Goal: Task Accomplishment & Management: Use online tool/utility

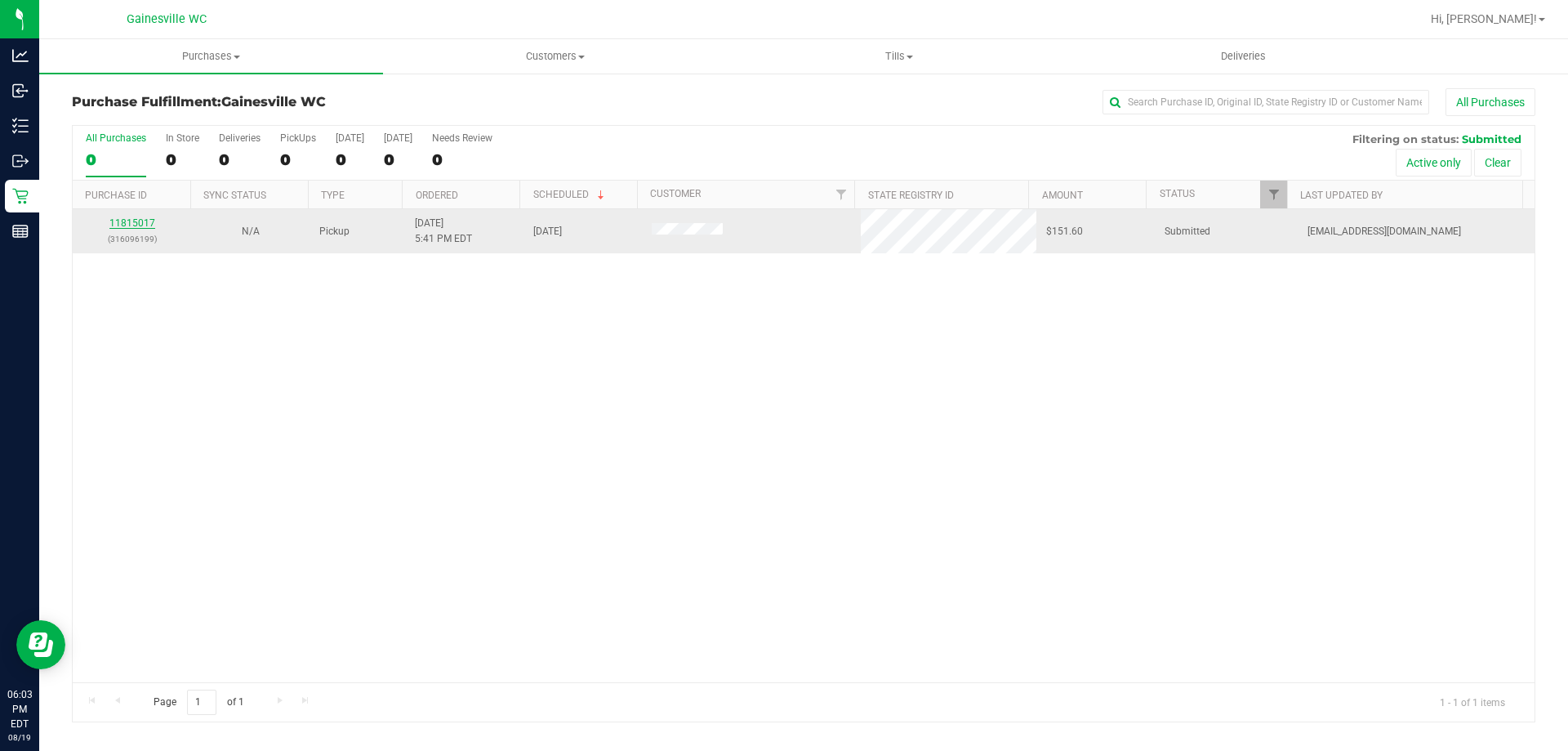
click at [148, 223] on link "11815017" at bounding box center [132, 223] width 45 height 11
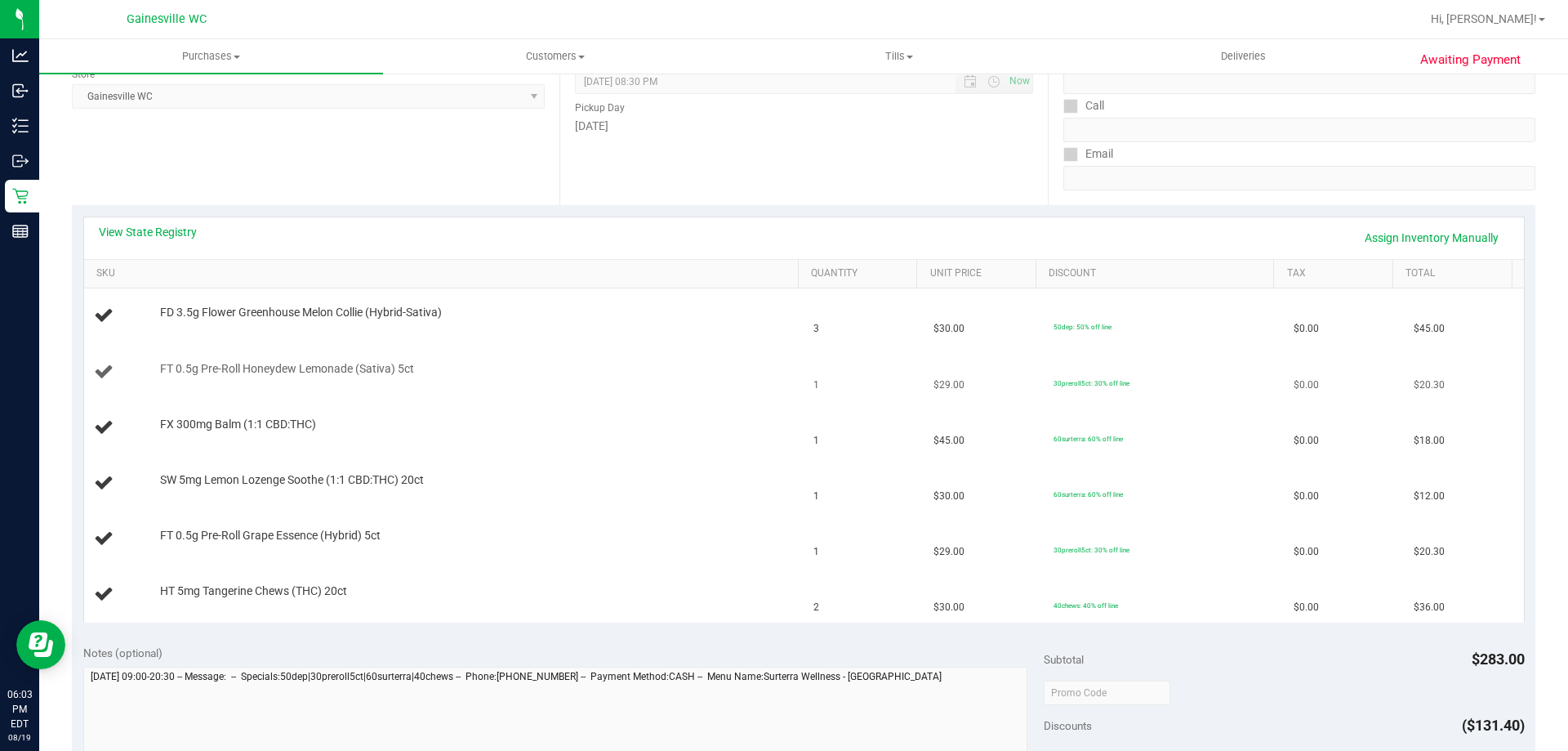
scroll to position [245, 0]
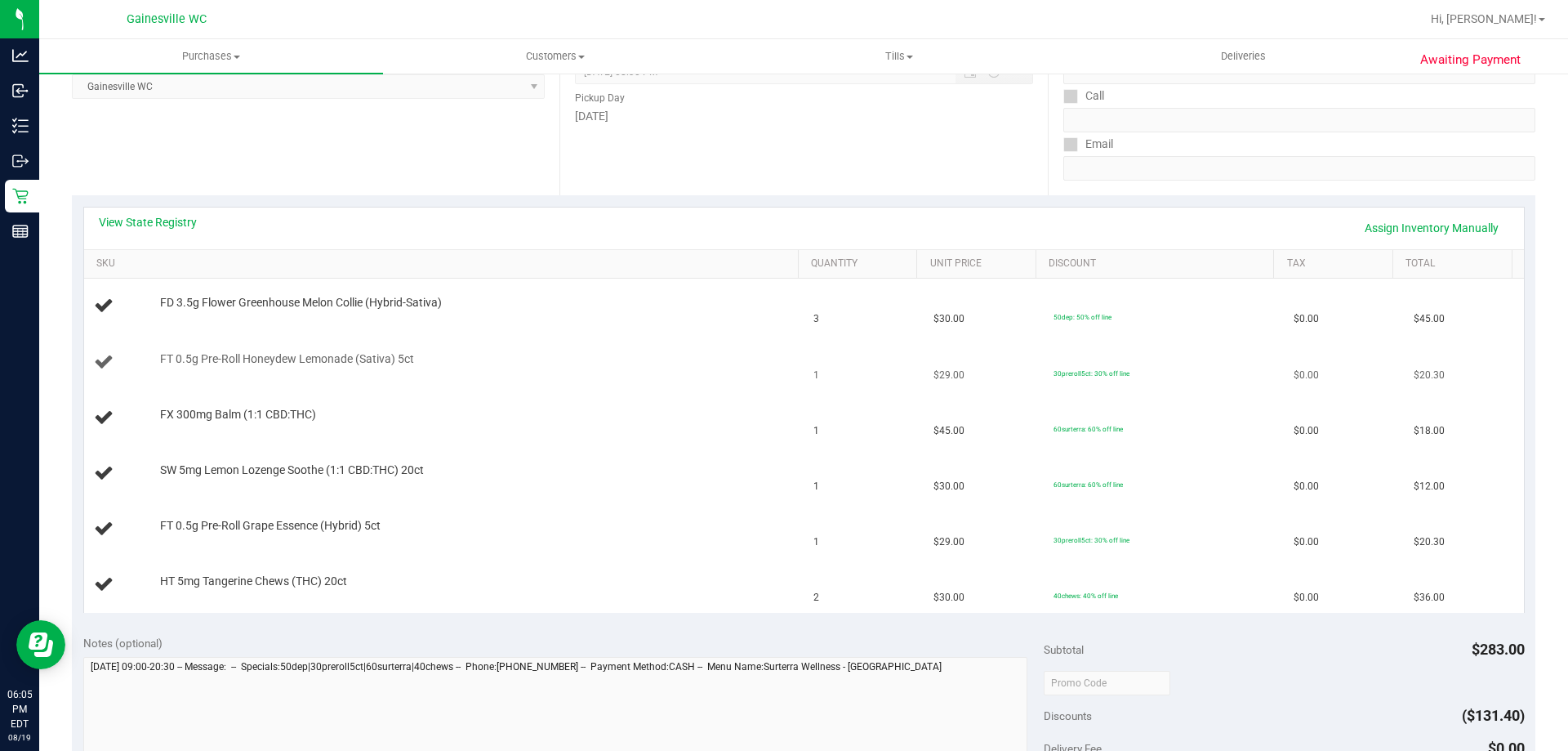
drag, startPoint x: 735, startPoint y: 367, endPoint x: 740, endPoint y: 358, distance: 10.3
click at [738, 367] on div at bounding box center [475, 367] width 630 height 1
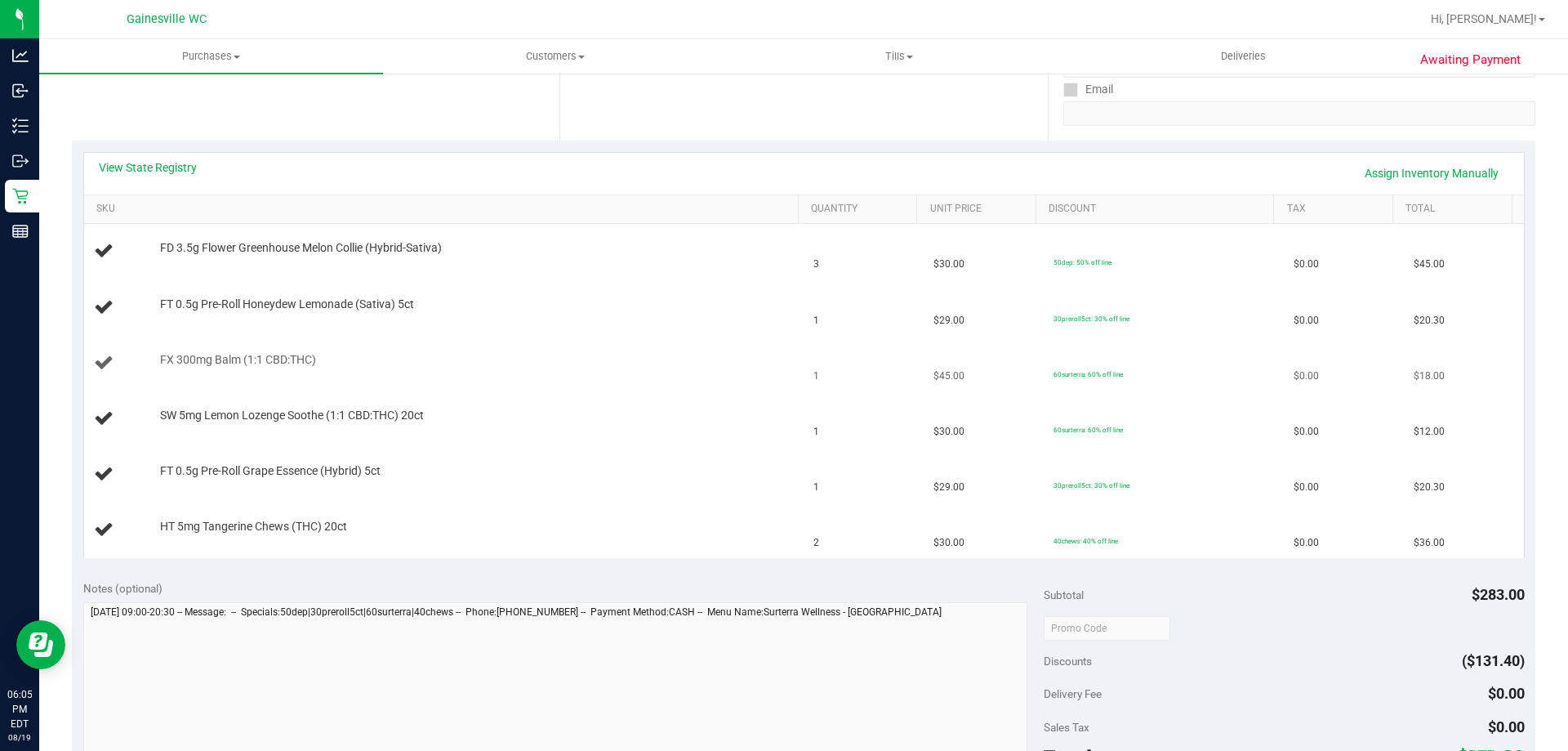
scroll to position [327, 0]
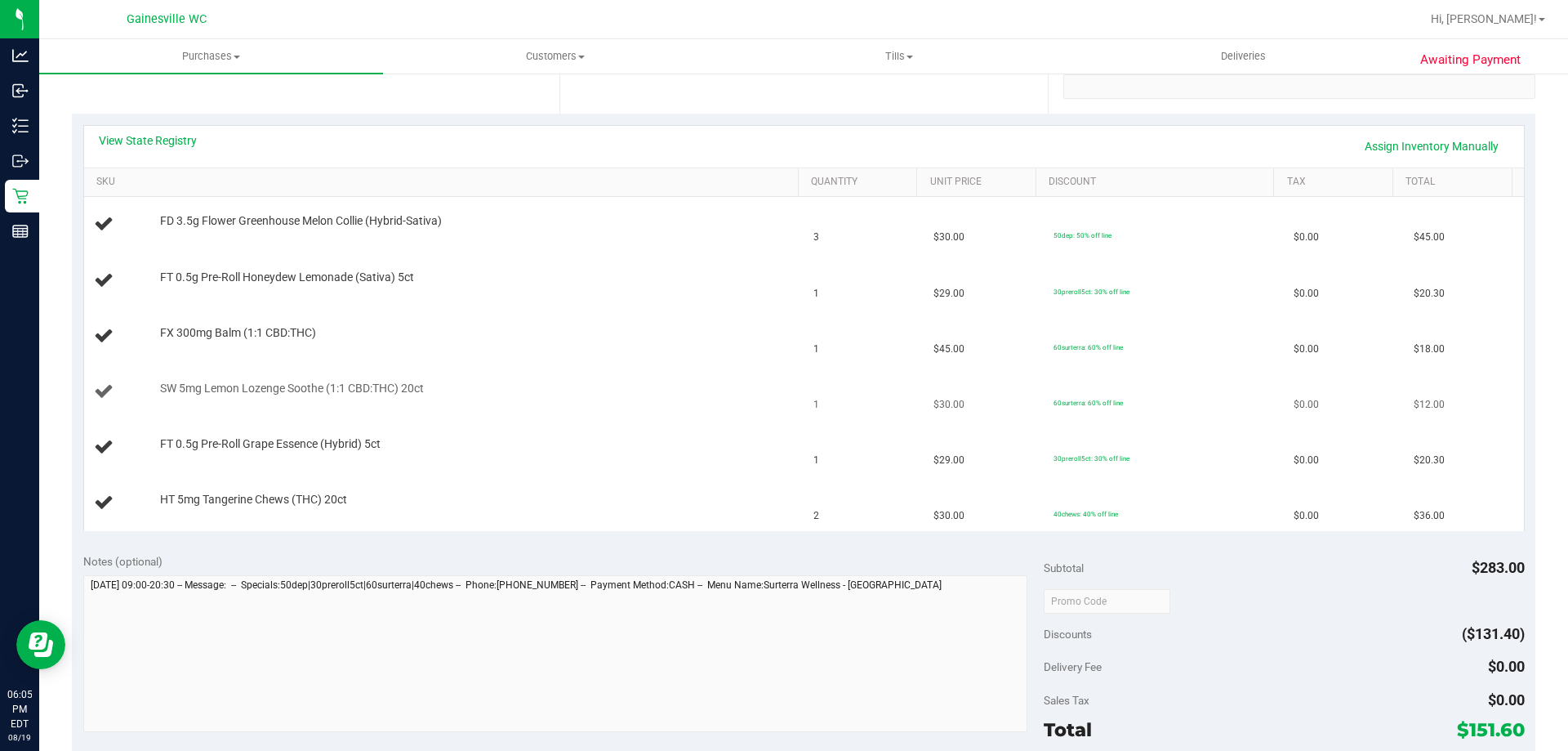
click at [631, 364] on td "SW 5mg Lemon Lozenge Soothe (1:1 CBD:THC) 20ct" at bounding box center [444, 392] width 720 height 56
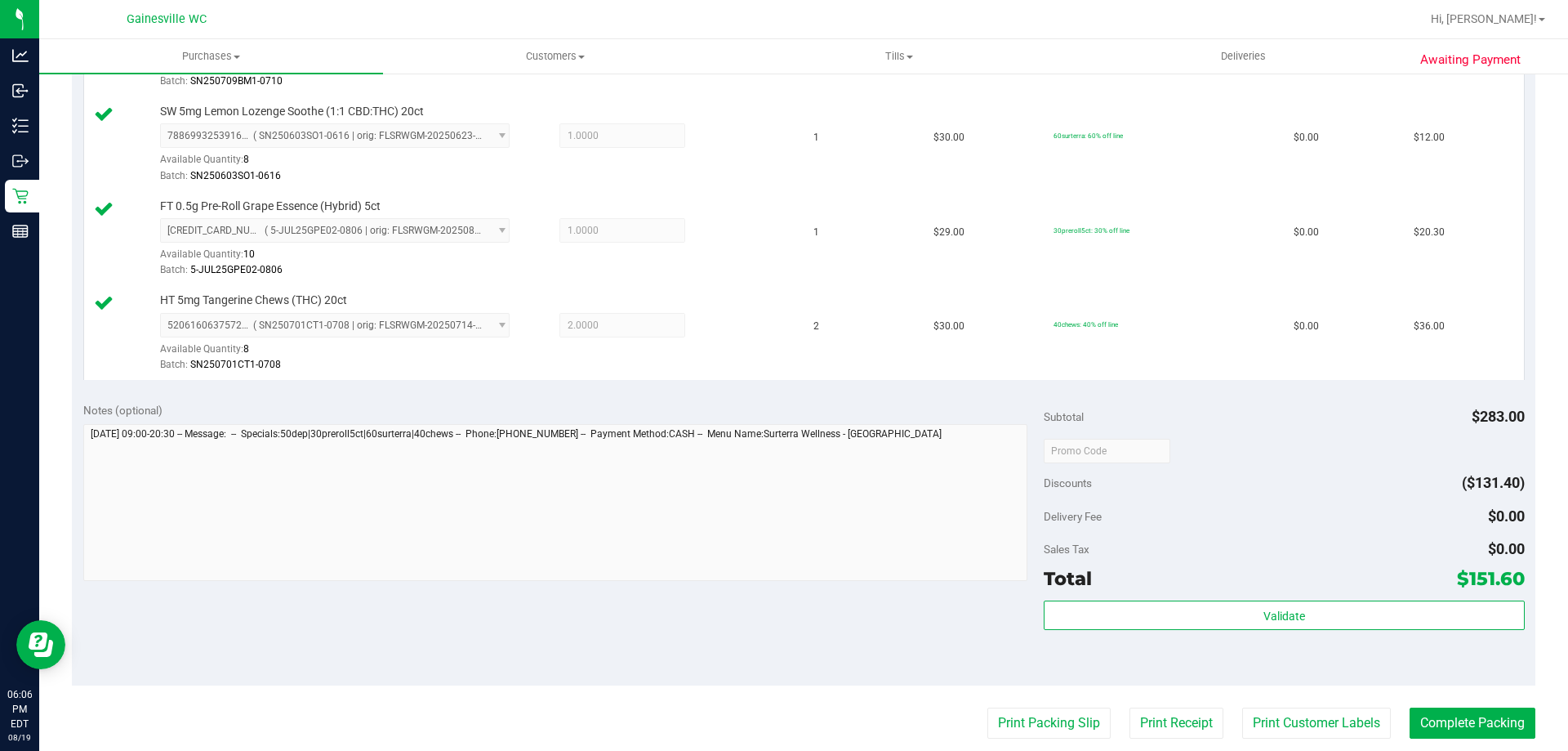
scroll to position [899, 0]
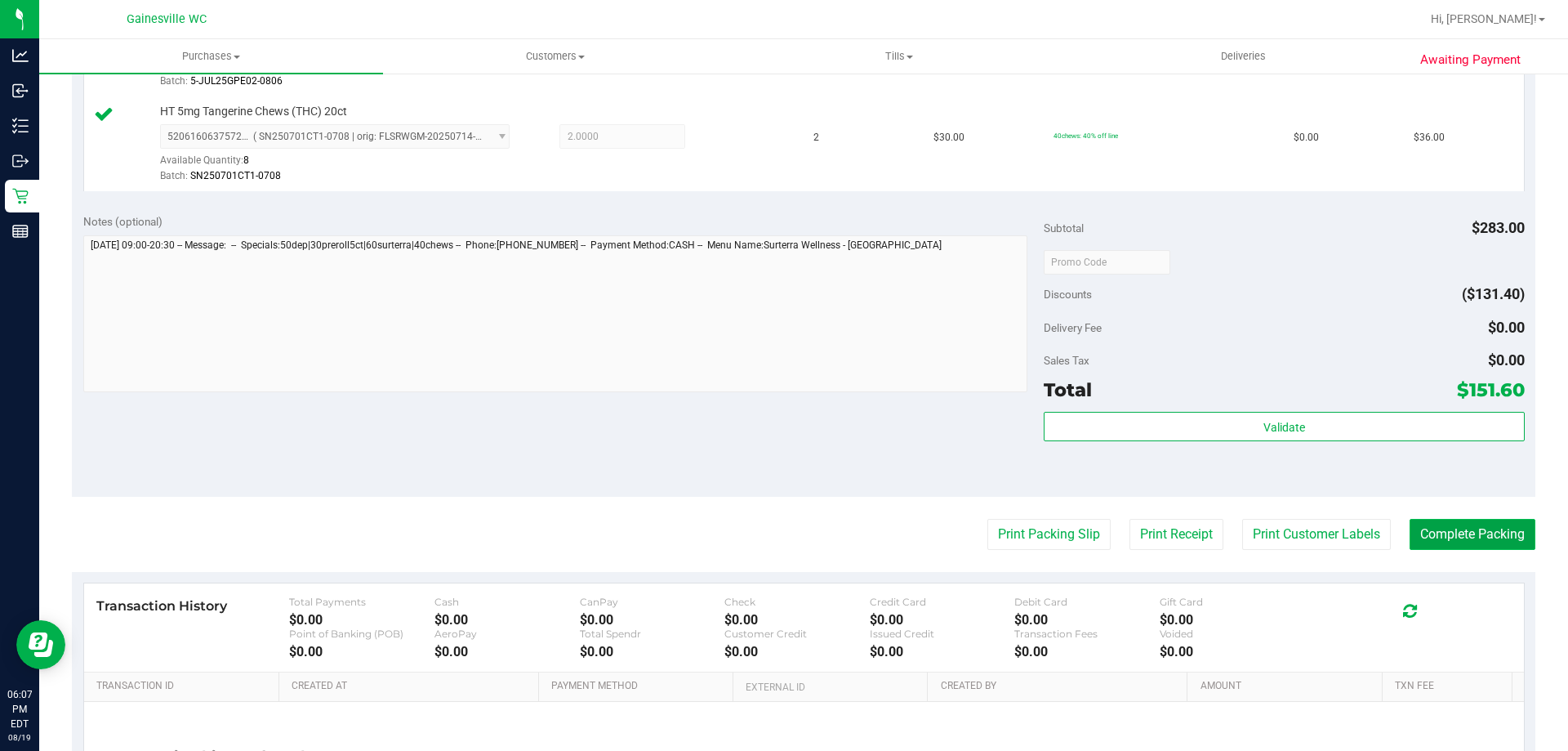
click at [1431, 541] on button "Complete Packing" at bounding box center [1473, 534] width 126 height 31
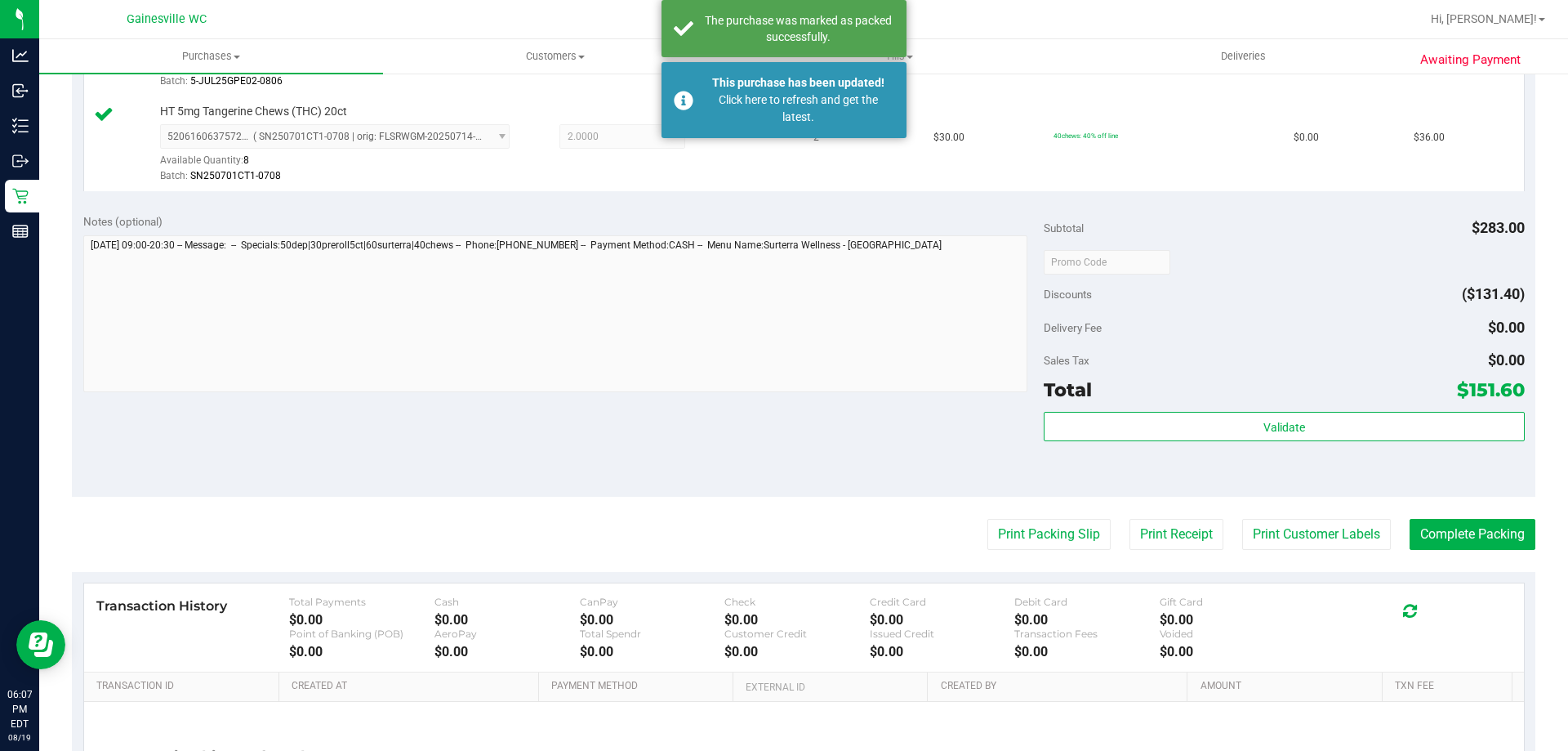
click at [872, 407] on div "Notes (optional) Subtotal $283.00 Discounts ($131.40) Delivery Fee $0.00 Sales …" at bounding box center [803, 349] width 1463 height 294
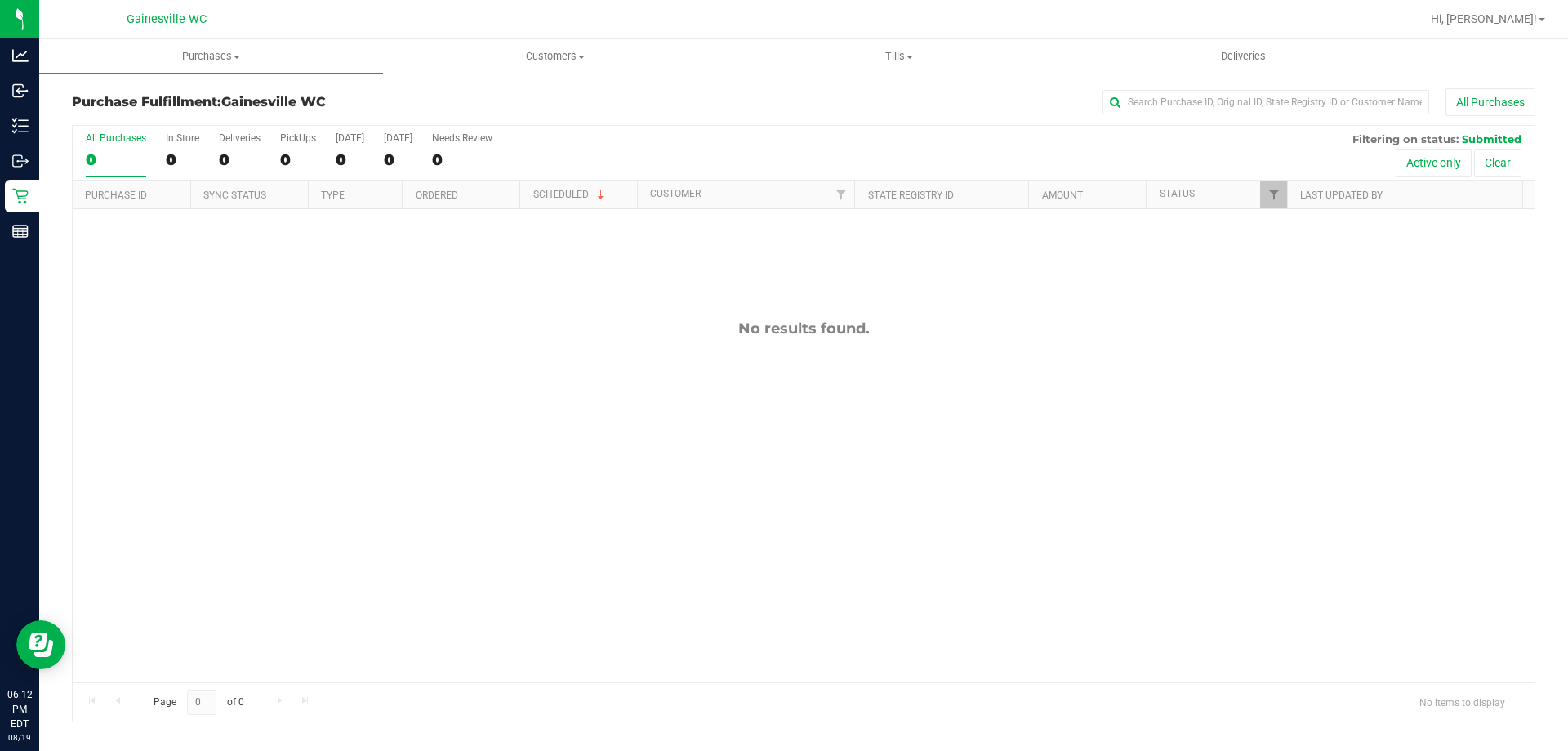
click at [705, 349] on div "No results found." at bounding box center [803, 500] width 1461 height 583
